Goal: Information Seeking & Learning: Check status

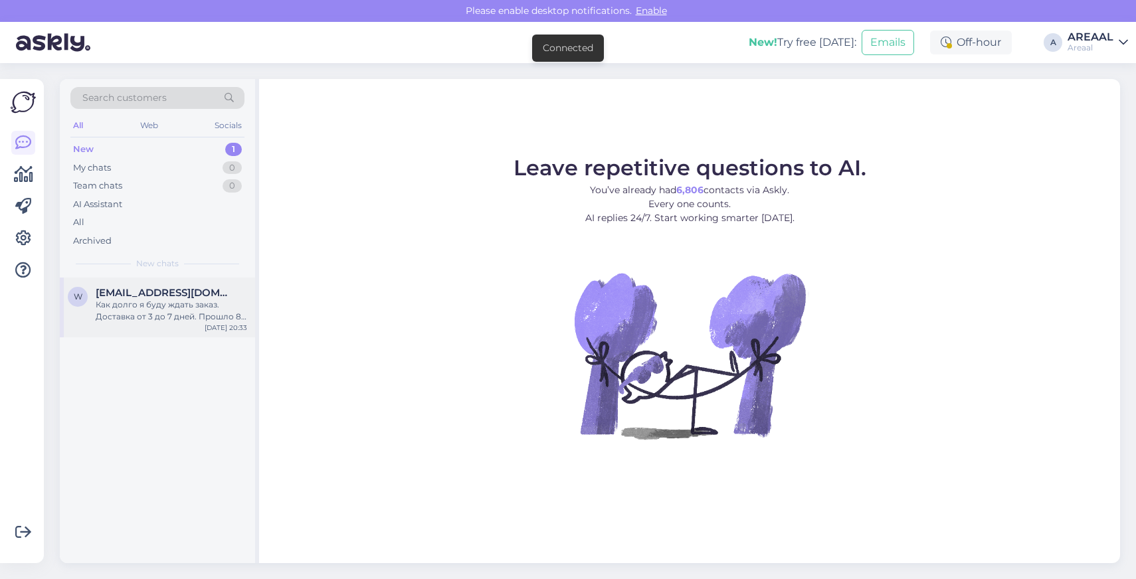
click at [194, 308] on div "Как долго я буду ждать заказ. Доставка от 3 до 7 дней. Прошло 8 дней. В чем про…" at bounding box center [171, 311] width 151 height 24
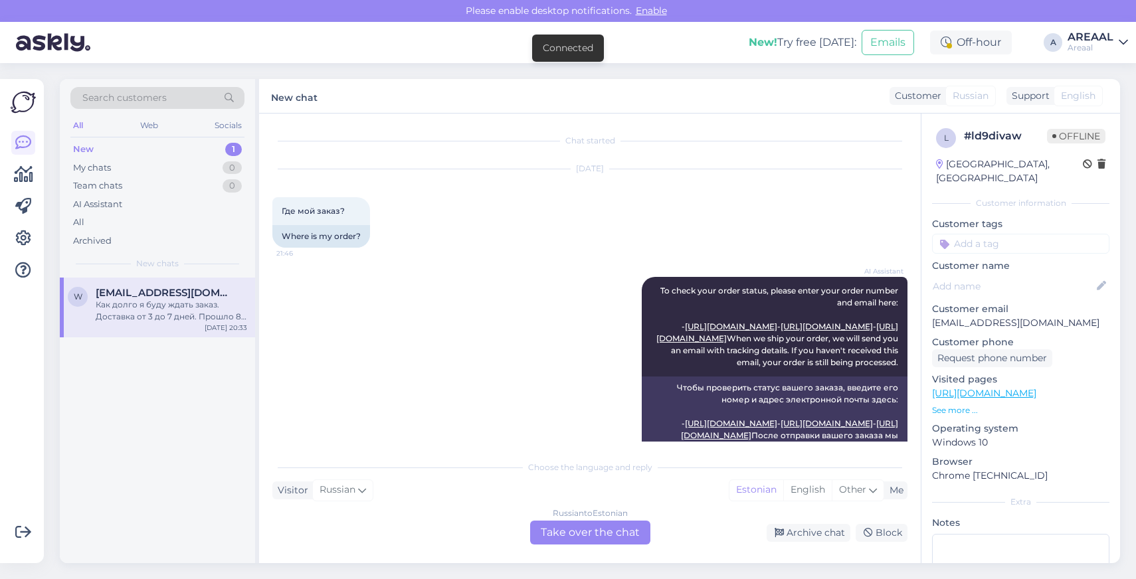
scroll to position [339, 0]
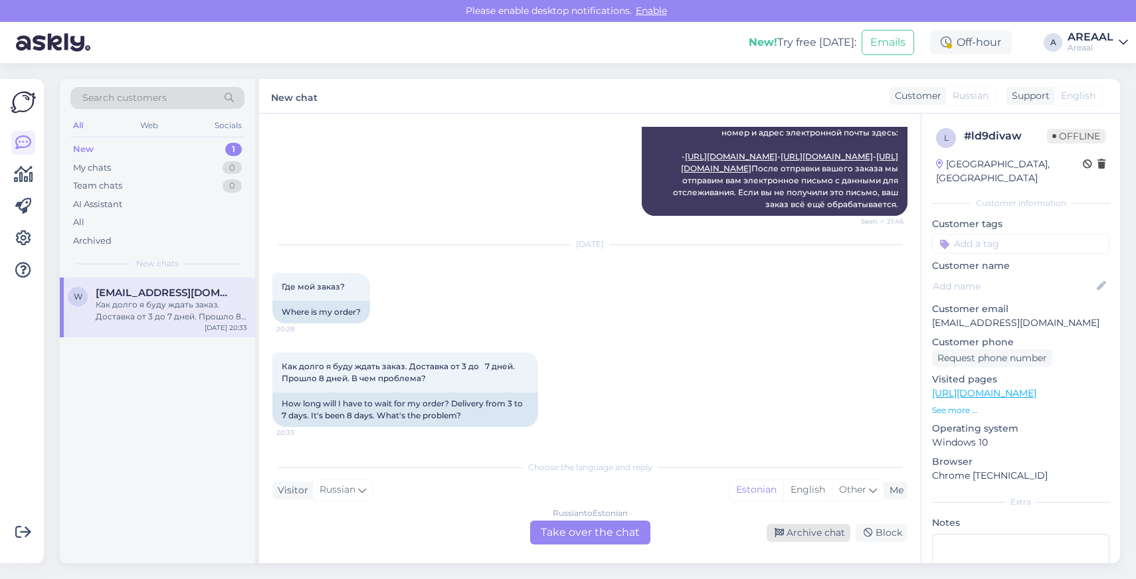
click at [831, 529] on div "Archive chat" at bounding box center [808, 533] width 84 height 18
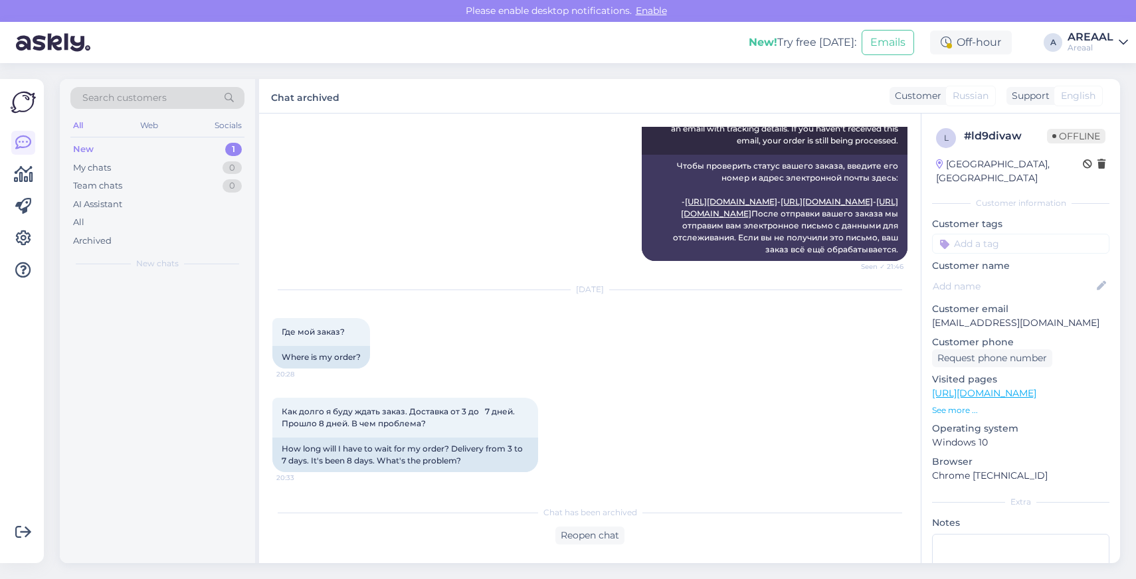
scroll to position [294, 0]
click at [194, 230] on div "All" at bounding box center [157, 222] width 174 height 19
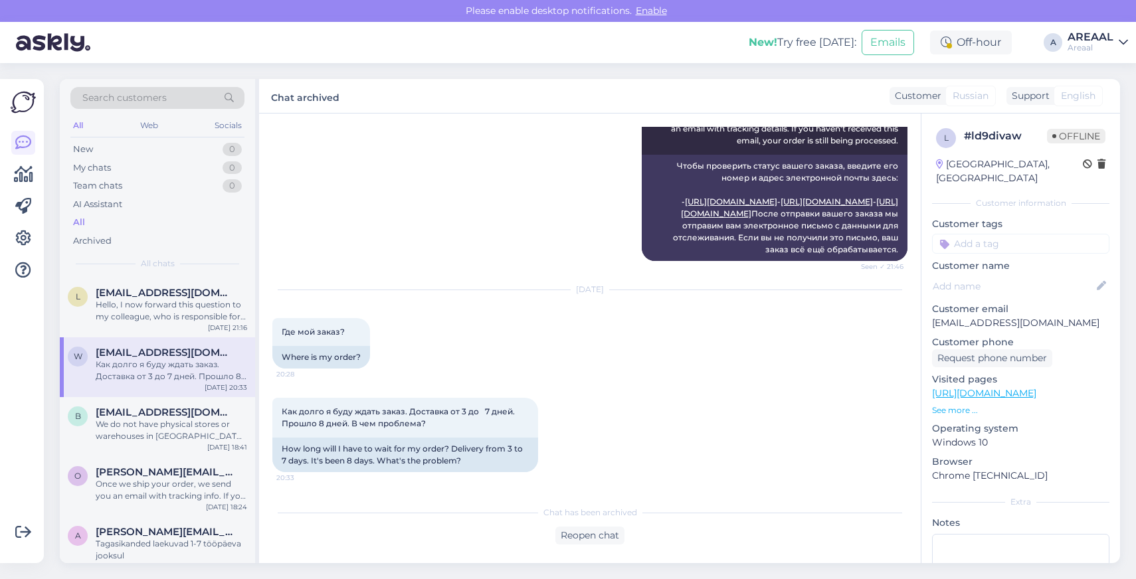
click at [1092, 28] on div "New! Try free [DATE]: Emails Off-hour A AREAAL Areaal" at bounding box center [568, 42] width 1136 height 41
click at [1090, 47] on div "Areaal" at bounding box center [1090, 48] width 46 height 11
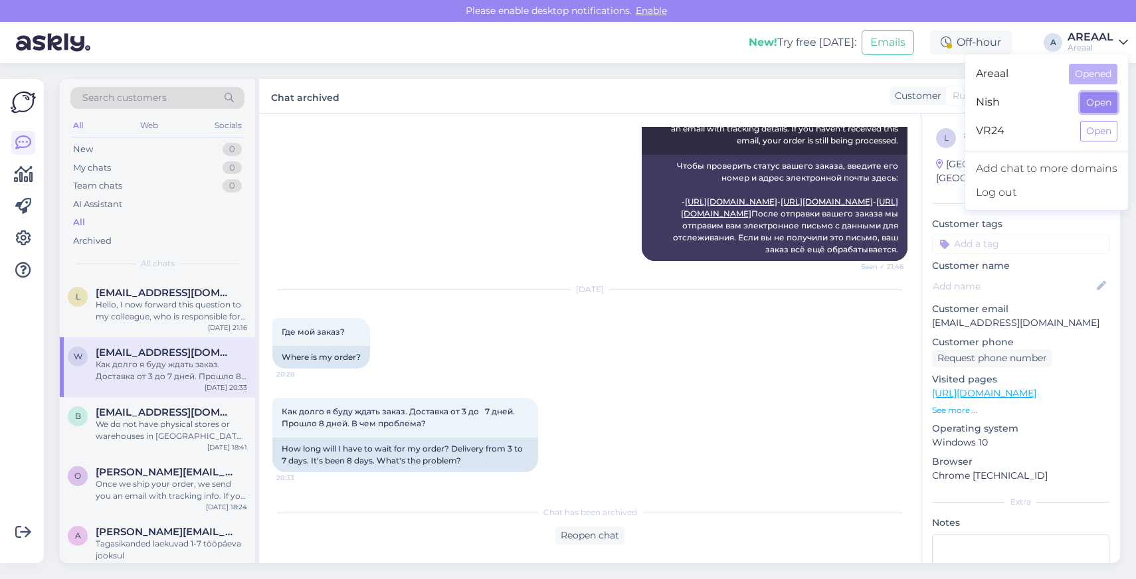
click at [1089, 100] on button "Open" at bounding box center [1098, 102] width 37 height 21
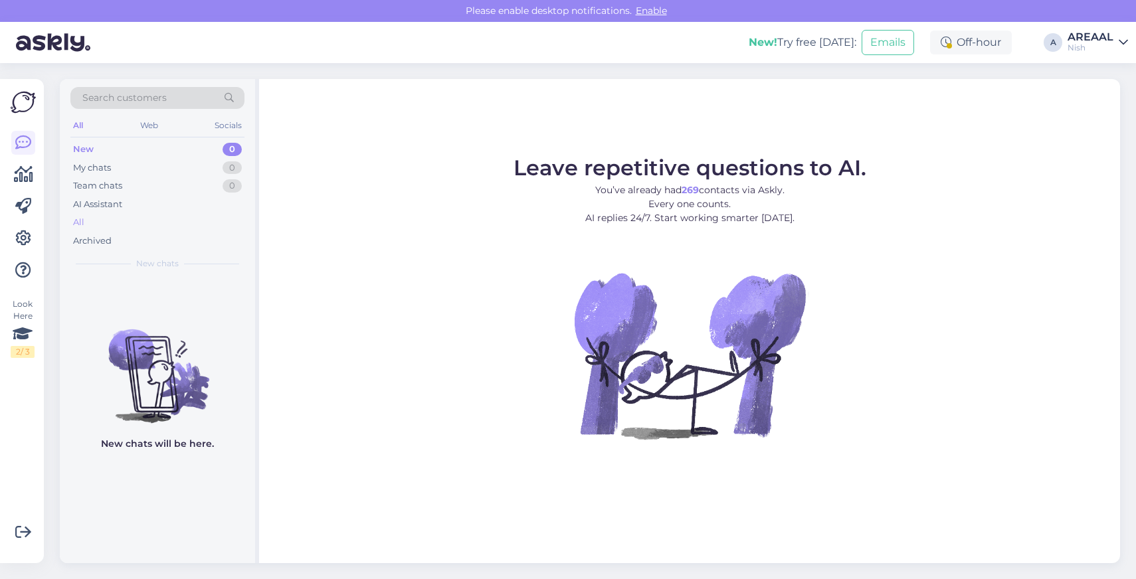
click at [167, 224] on div "All" at bounding box center [157, 222] width 174 height 19
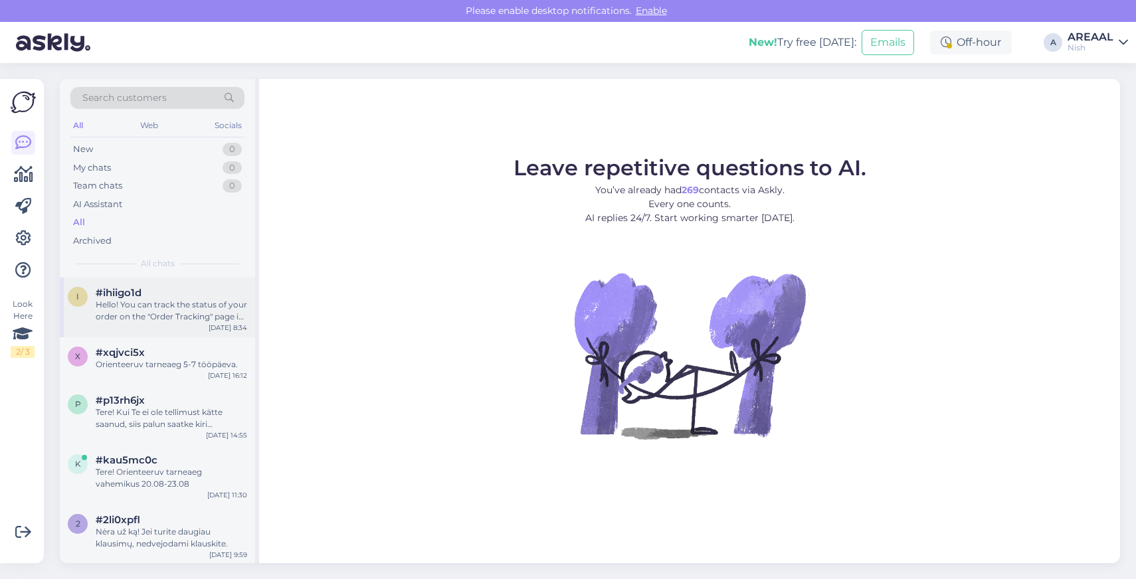
click at [171, 320] on div "Hello! You can track the status of your order on the "Order Tracking" page in t…" at bounding box center [171, 311] width 151 height 24
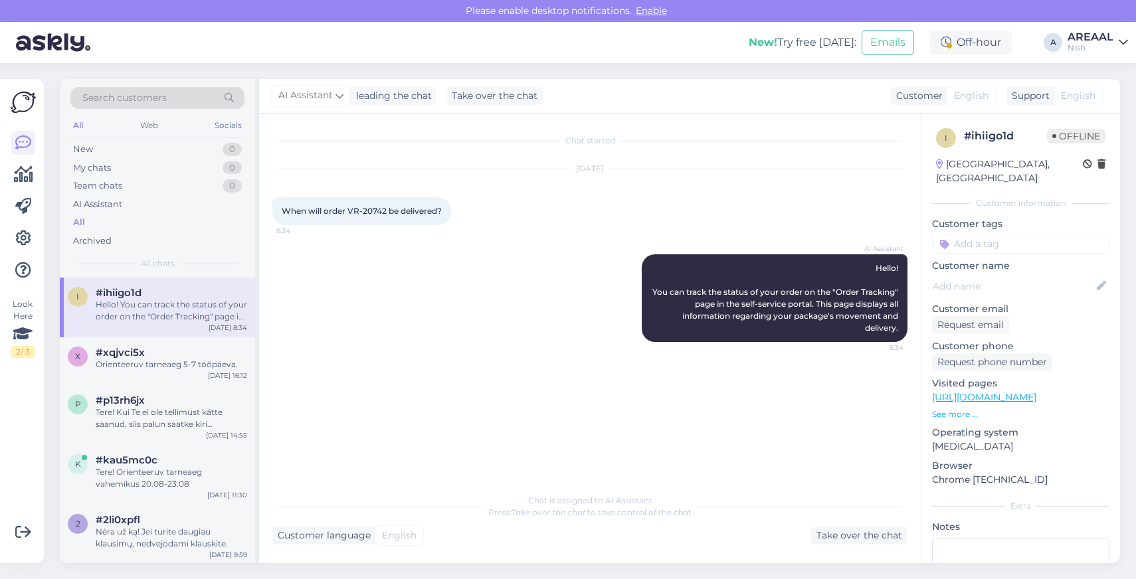
click at [1104, 46] on div "Nish" at bounding box center [1090, 48] width 46 height 11
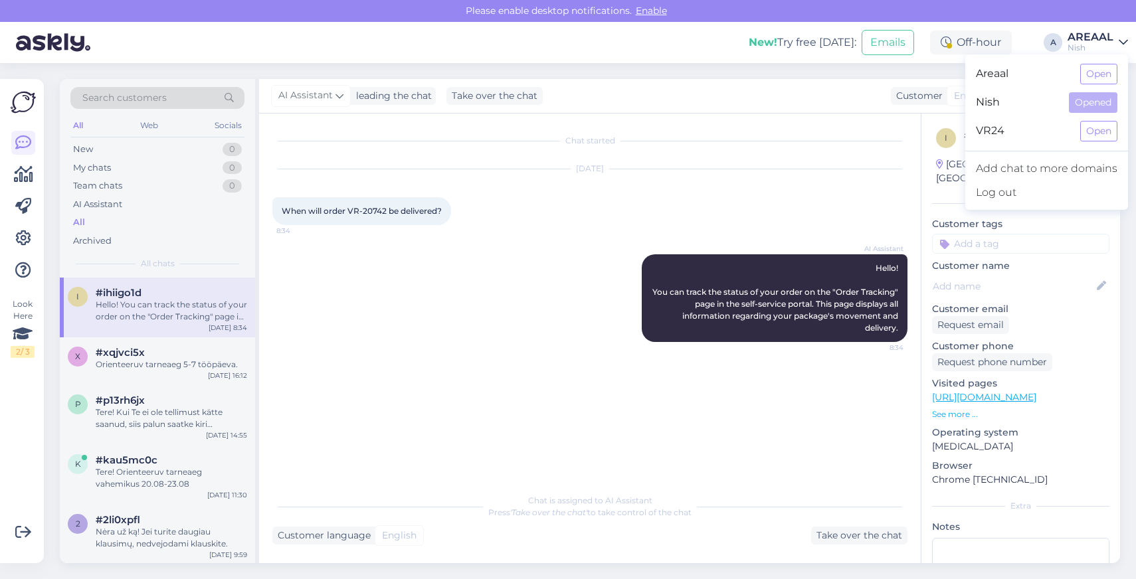
click at [1104, 78] on button "Open" at bounding box center [1098, 74] width 37 height 21
